Goal: Navigation & Orientation: Find specific page/section

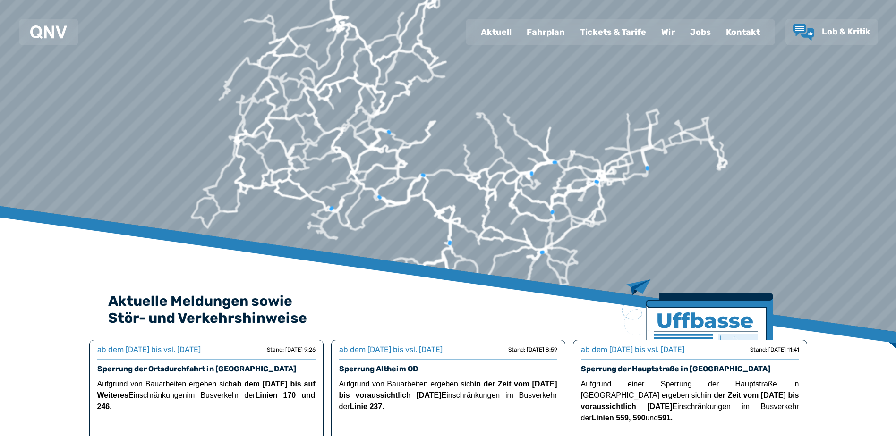
click at [557, 41] on div "Fahrplan" at bounding box center [545, 32] width 53 height 25
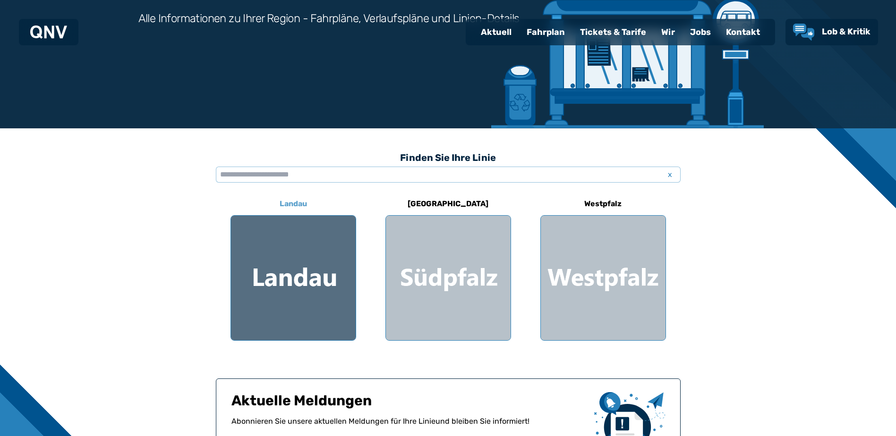
scroll to position [142, 0]
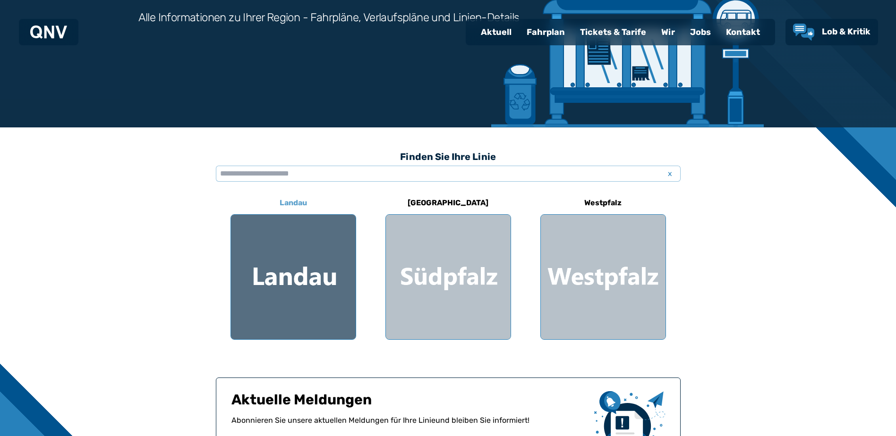
click at [291, 275] on div at bounding box center [293, 277] width 125 height 125
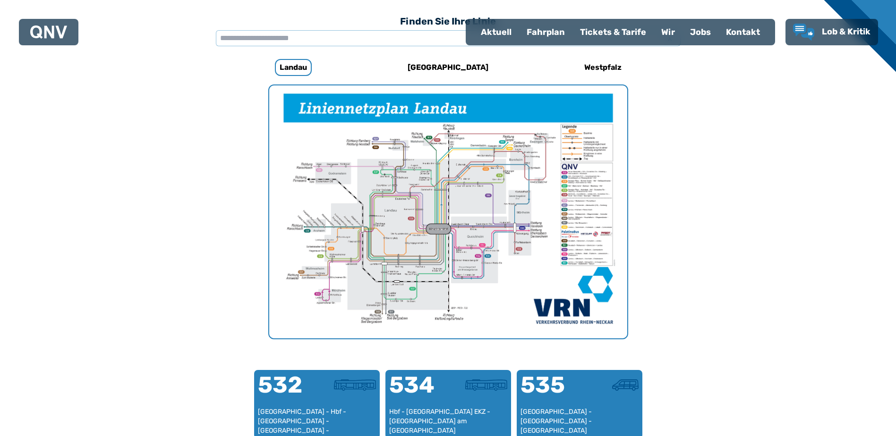
scroll to position [291, 0]
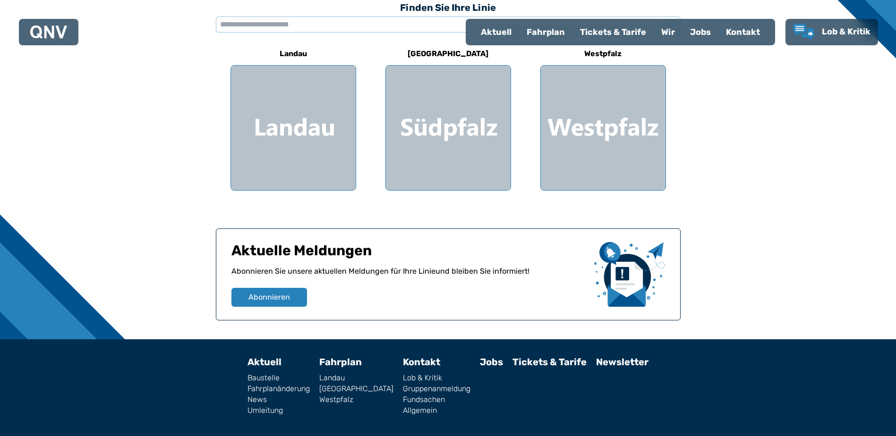
scroll to position [142, 0]
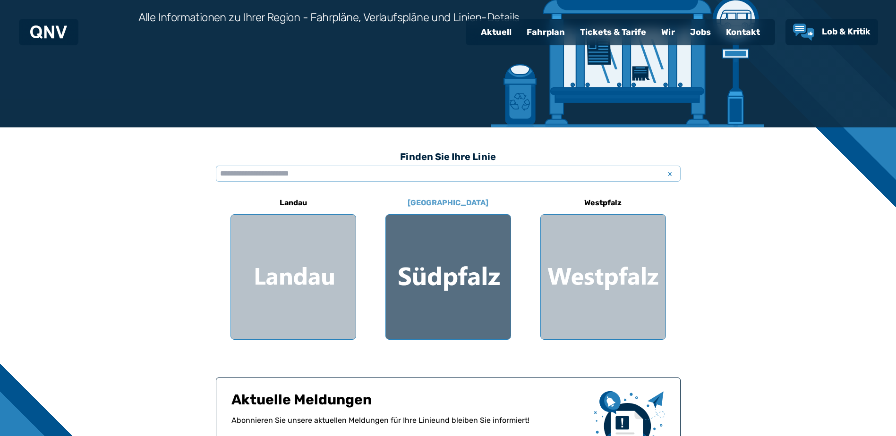
click at [441, 271] on div at bounding box center [448, 277] width 125 height 125
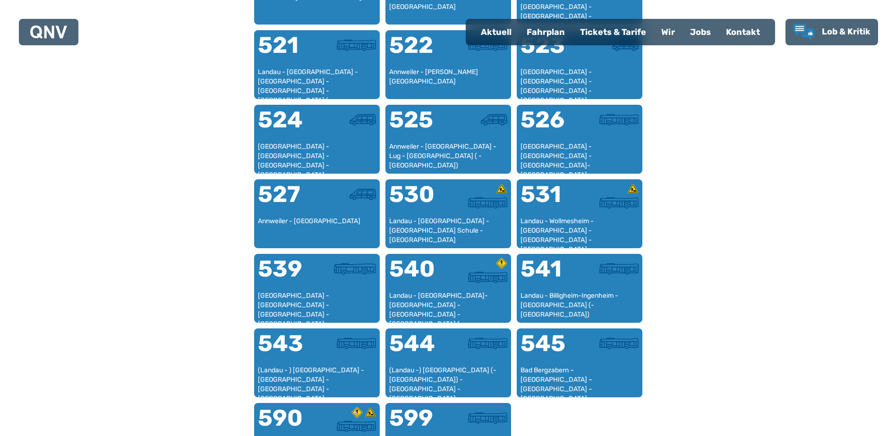
scroll to position [669, 0]
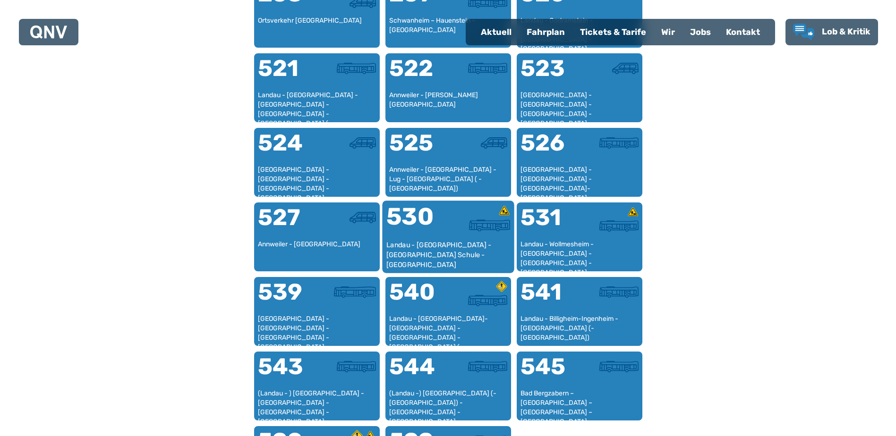
click at [456, 232] on div at bounding box center [479, 222] width 62 height 35
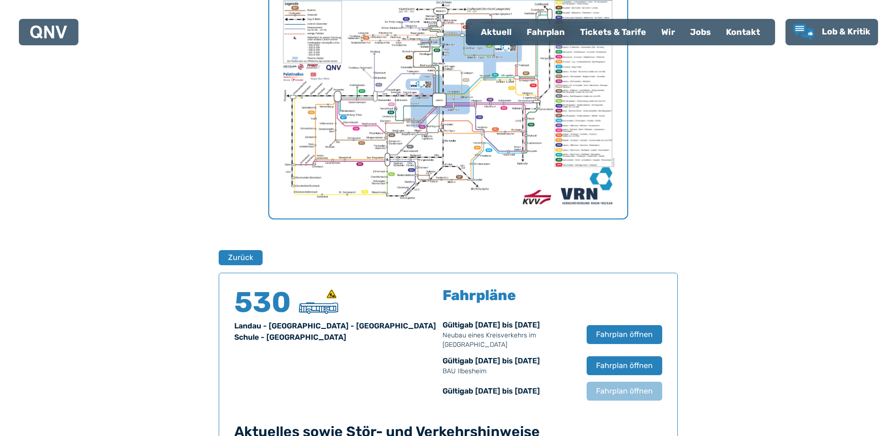
scroll to position [292, 0]
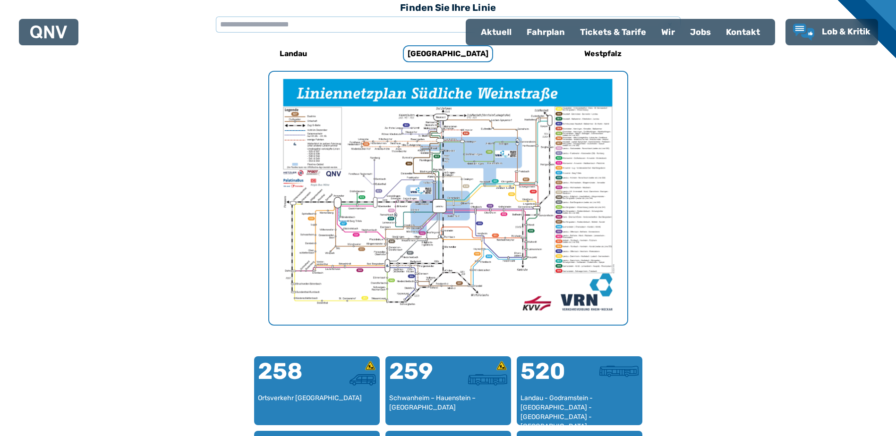
scroll to position [142, 0]
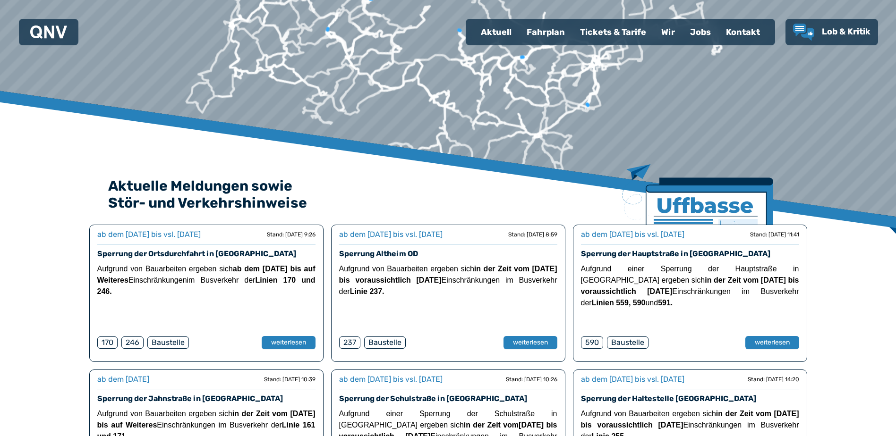
scroll to position [94, 0]
